Goal: Task Accomplishment & Management: Use online tool/utility

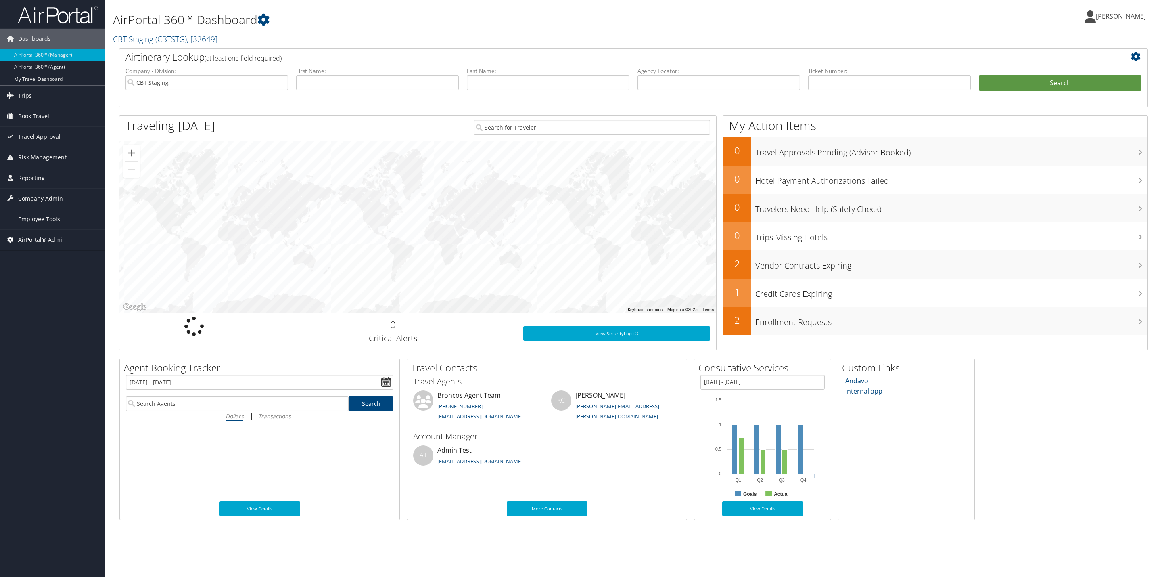
click at [46, 237] on span "AirPortal® Admin" at bounding box center [42, 240] width 48 height 20
click at [50, 254] on link "Airtinerary® Utilities" at bounding box center [52, 256] width 105 height 12
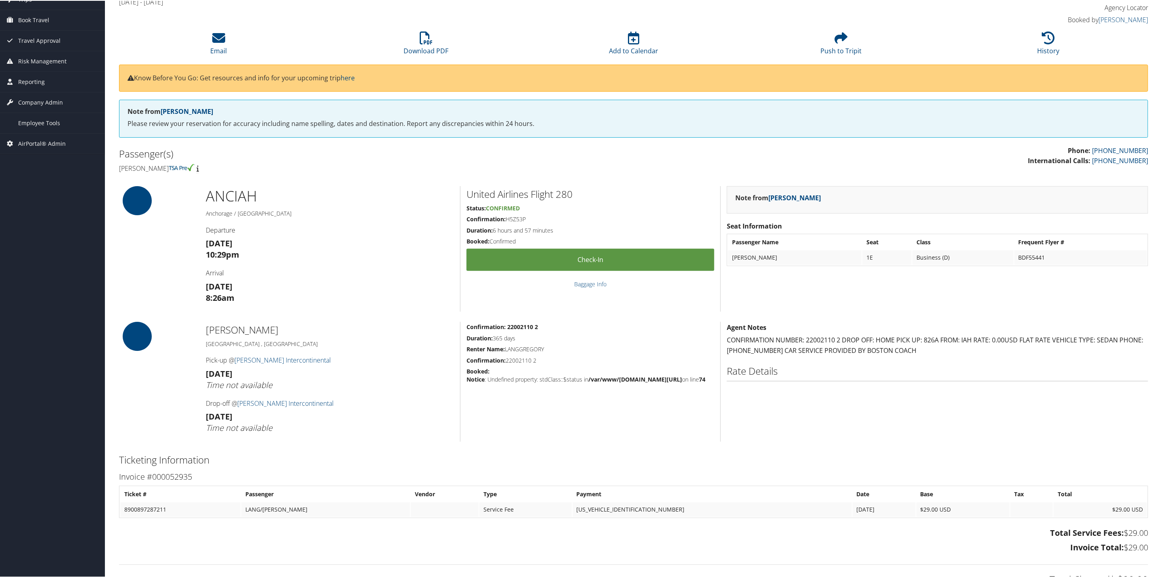
scroll to position [121, 0]
